Goal: Transaction & Acquisition: Purchase product/service

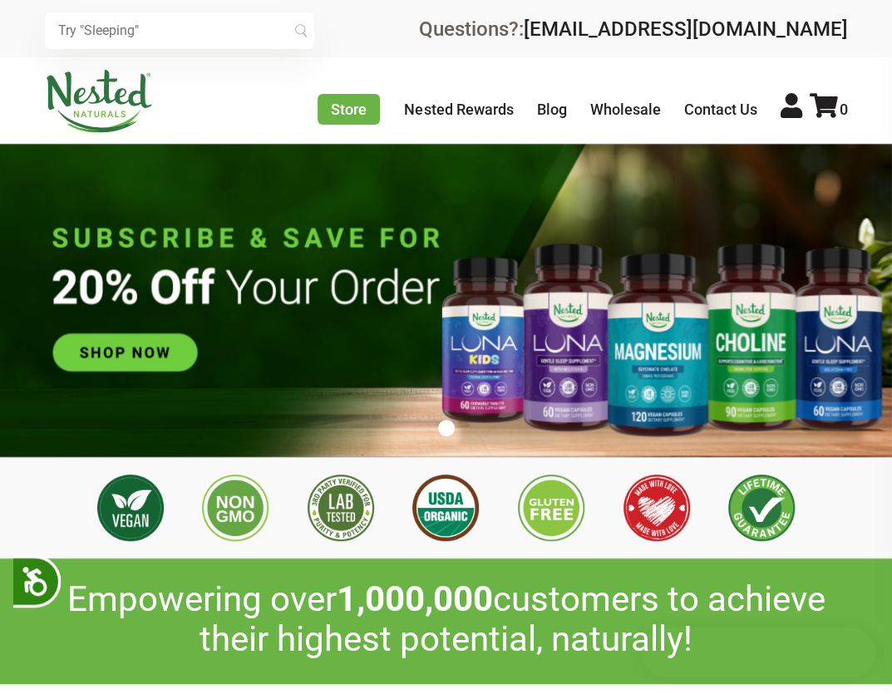
click at [259, 23] on input "text" at bounding box center [179, 30] width 269 height 37
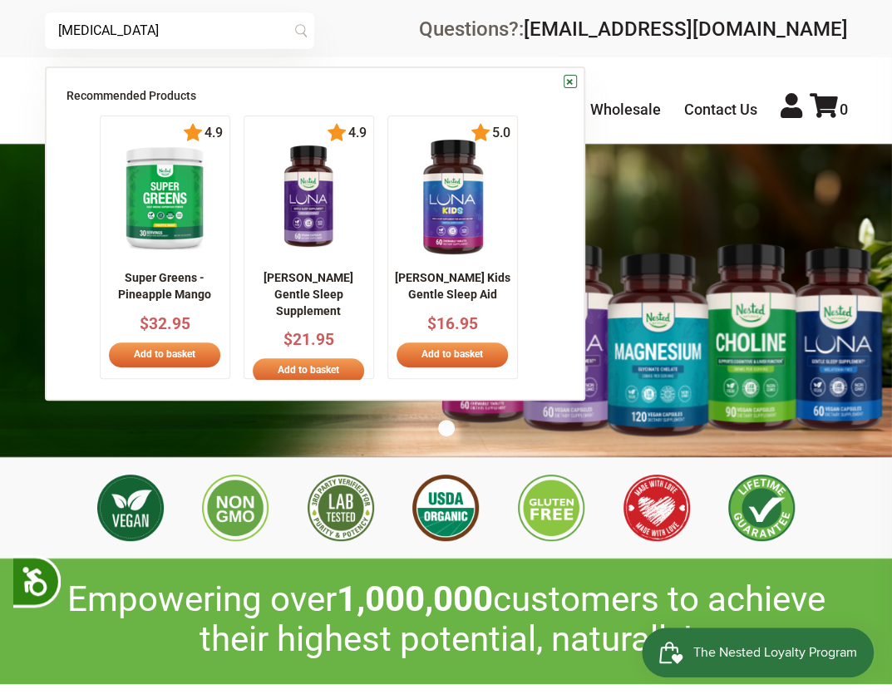
type input "[MEDICAL_DATA]"
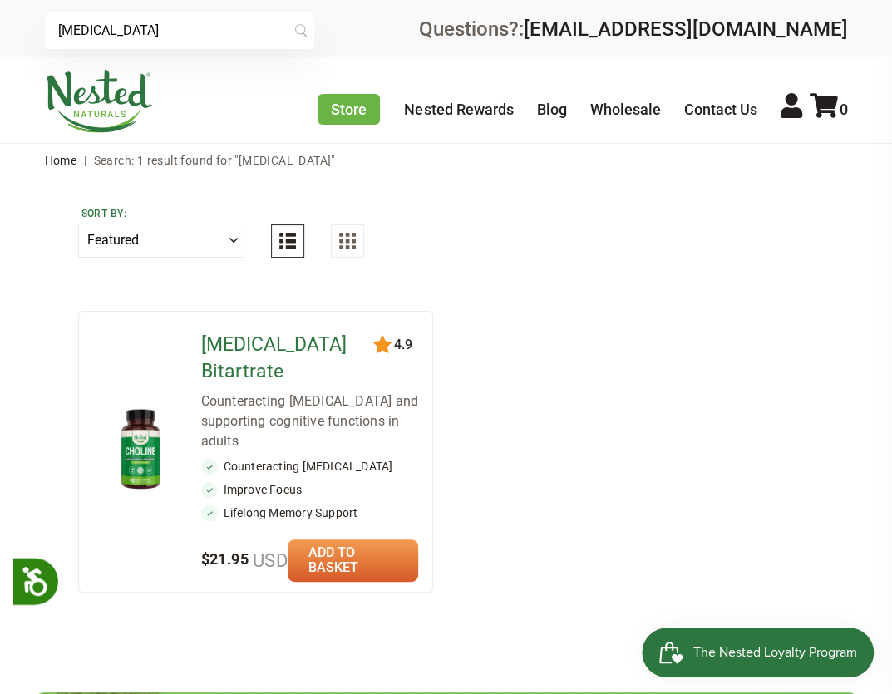
click at [253, 339] on link "[MEDICAL_DATA] Bitartrate" at bounding box center [274, 358] width 146 height 49
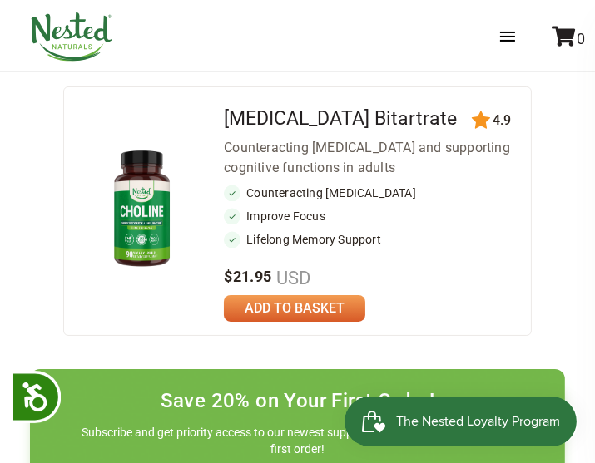
scroll to position [245, 0]
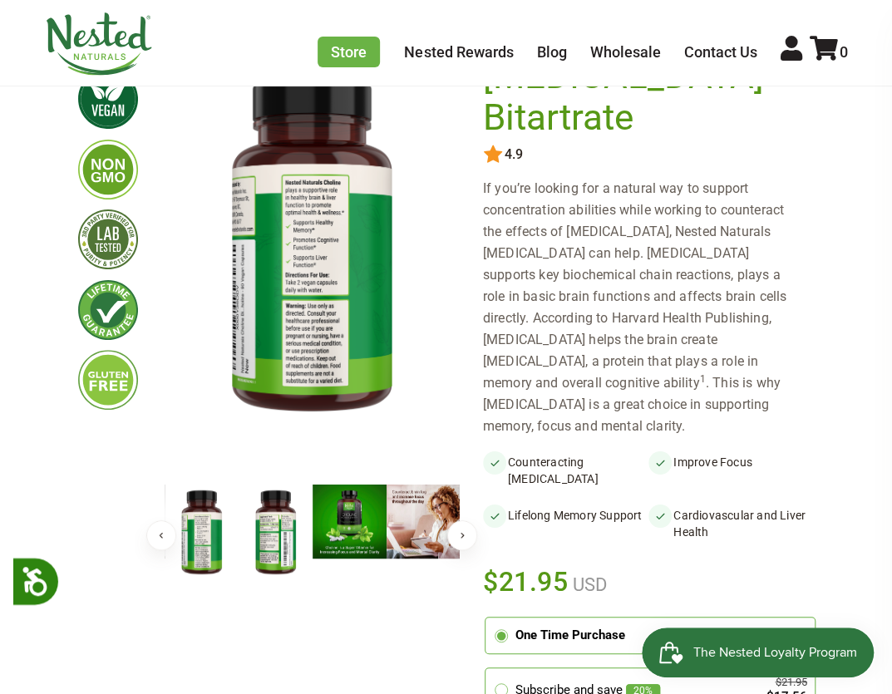
click at [453, 540] on button "Next" at bounding box center [462, 536] width 30 height 30
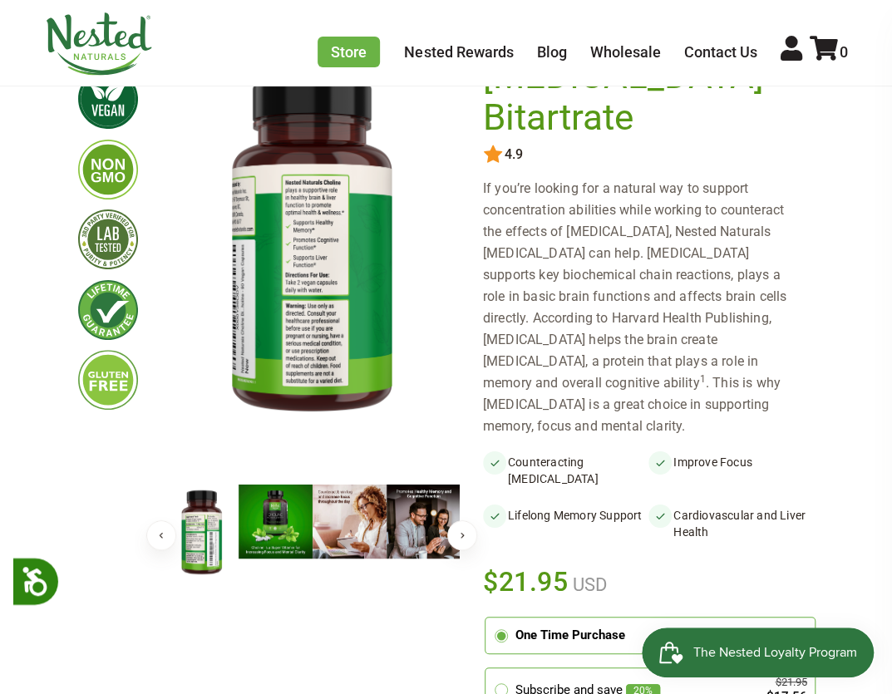
click at [453, 540] on button "Next" at bounding box center [462, 536] width 30 height 30
click at [453, 538] on button "Next" at bounding box center [462, 536] width 30 height 30
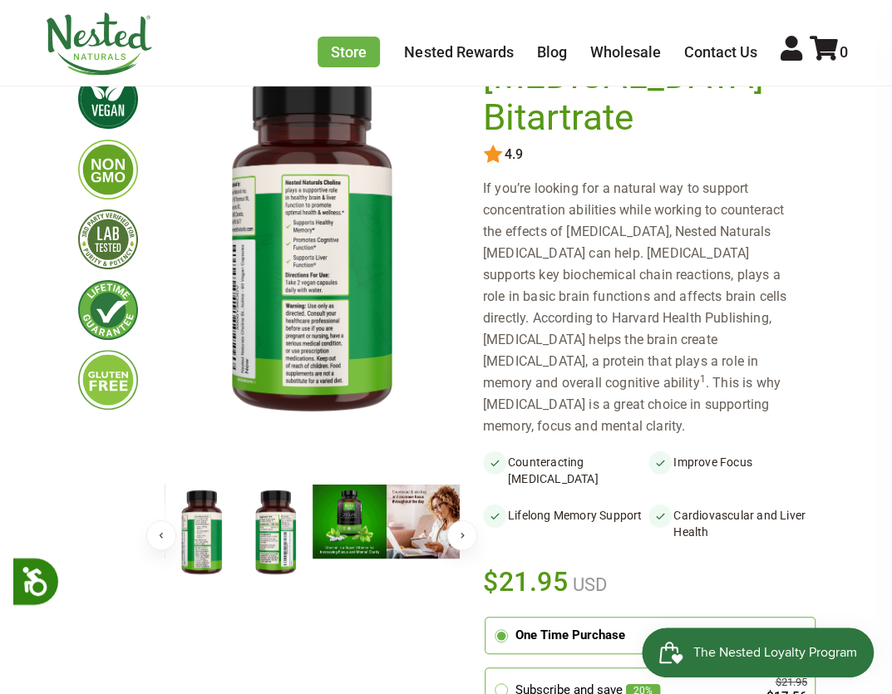
click at [278, 521] on img at bounding box center [276, 533] width 74 height 96
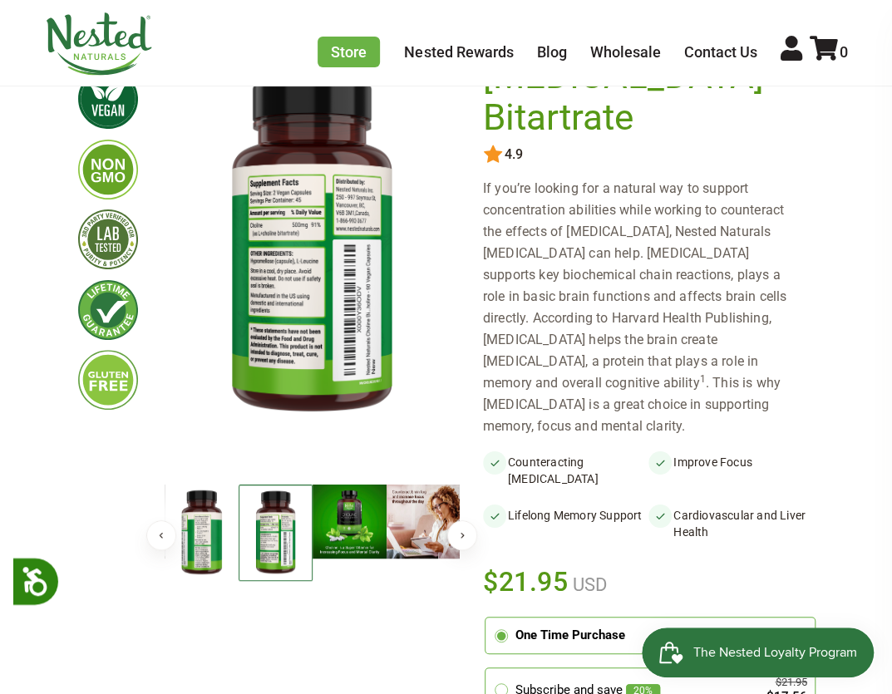
click at [200, 541] on img at bounding box center [202, 533] width 74 height 96
